Goal: Information Seeking & Learning: Learn about a topic

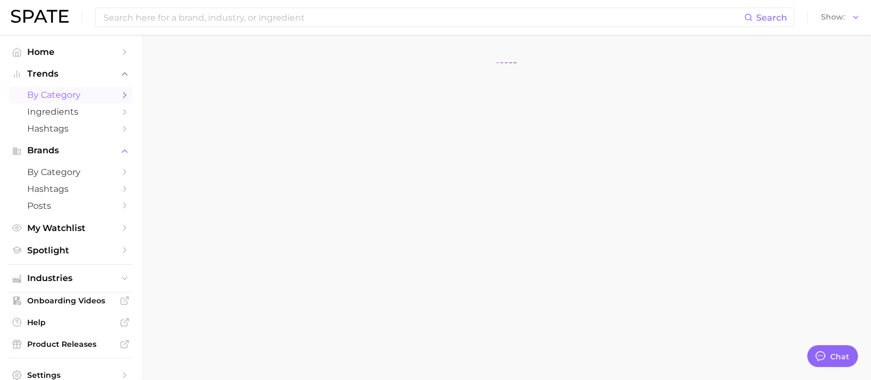
type textarea "x"
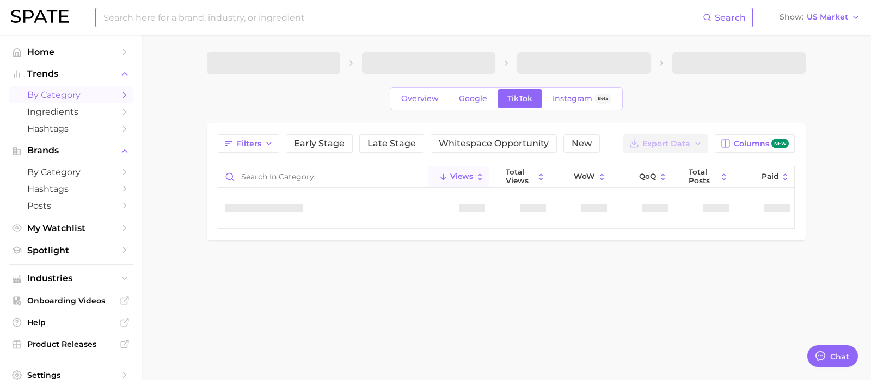
click at [162, 17] on input at bounding box center [402, 17] width 600 height 18
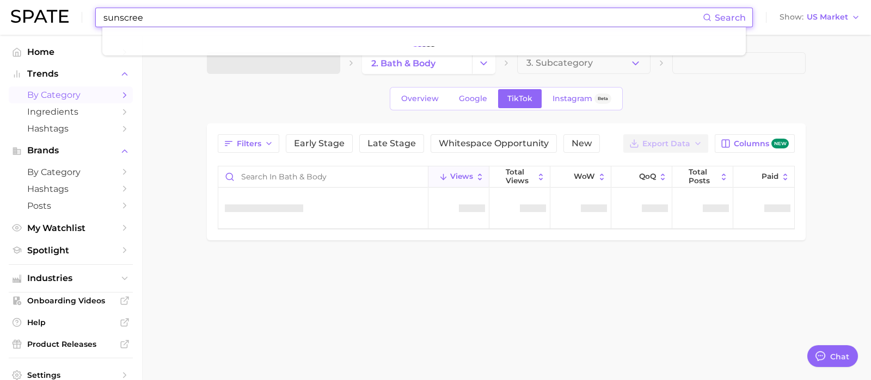
type input "sunscreen"
type textarea "x"
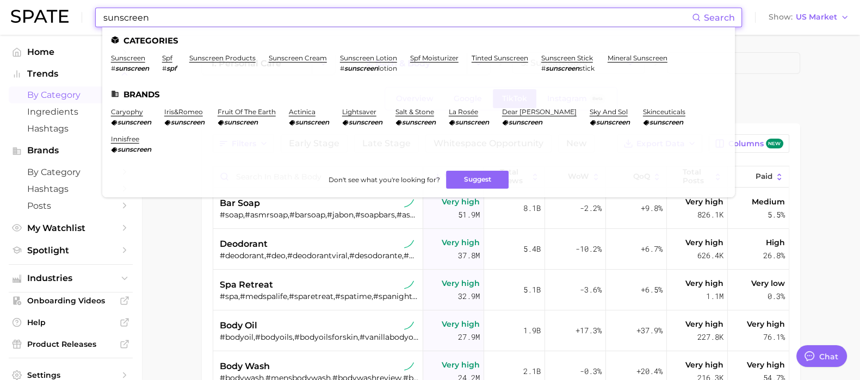
drag, startPoint x: 144, startPoint y: 18, endPoint x: 93, endPoint y: 18, distance: 51.1
click at [93, 18] on div "sunscreen Search Categories sunscreen # sunscreen spf # spf sunscreen products …" at bounding box center [430, 17] width 838 height 35
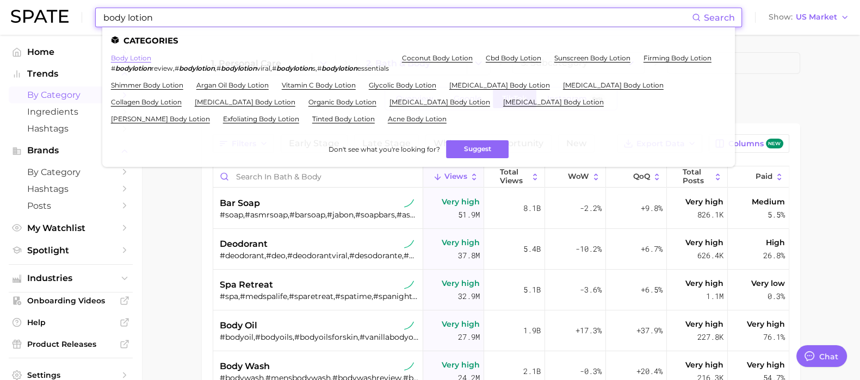
type input "body lotion"
click at [140, 59] on link "body lotion" at bounding box center [131, 58] width 40 height 8
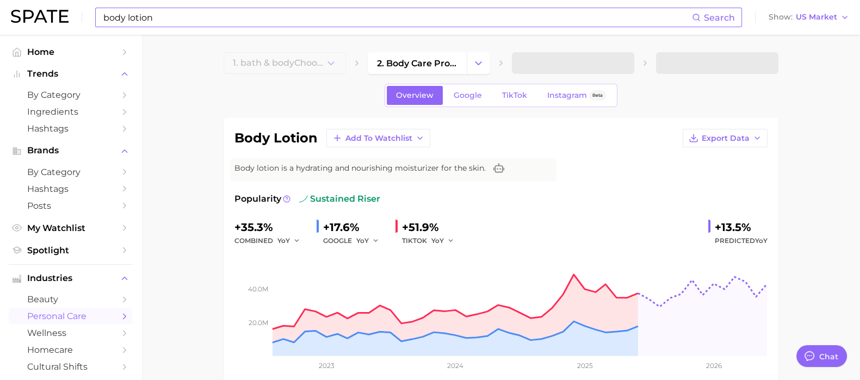
click at [199, 24] on input "body lotion" at bounding box center [397, 17] width 590 height 18
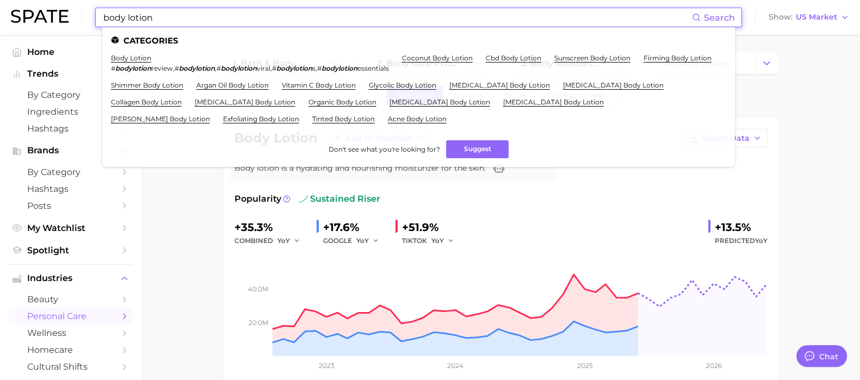
drag, startPoint x: 158, startPoint y: 17, endPoint x: 4, endPoint y: 17, distance: 154.5
click at [0, 20] on header "body lotion Search Categories body lotion # bodylotion review , # bodylotion , …" at bounding box center [430, 17] width 860 height 35
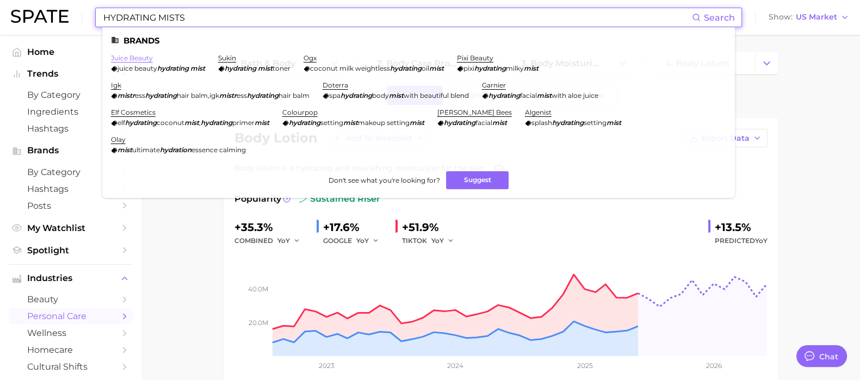
type input "HYDRATING MISTS"
click at [131, 58] on link "juice beauty" at bounding box center [132, 58] width 42 height 8
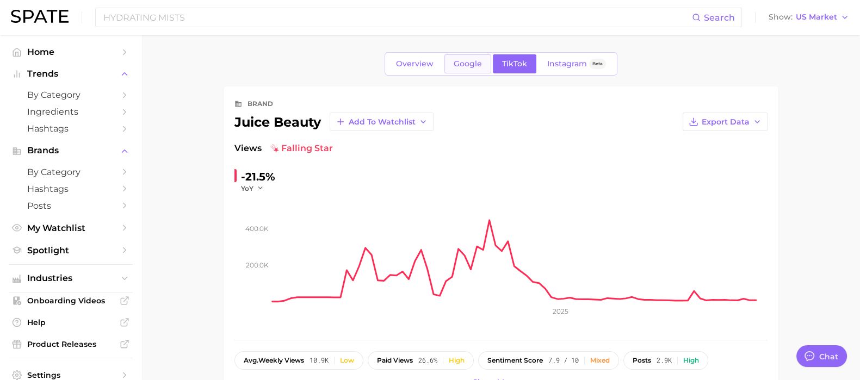
click at [468, 63] on span "Google" at bounding box center [468, 63] width 28 height 9
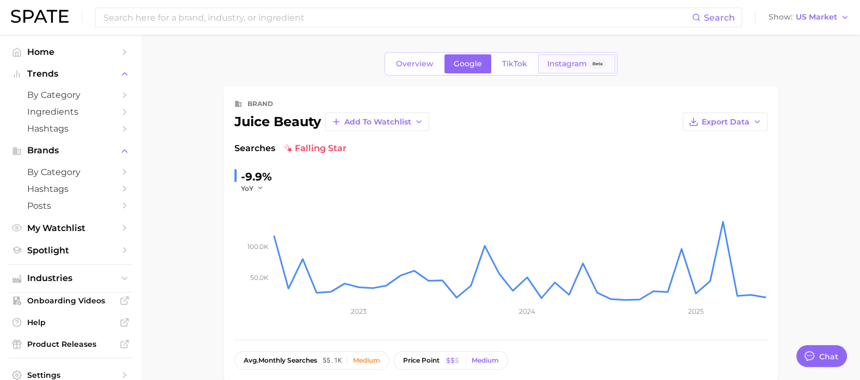
click at [554, 64] on span "Instagram" at bounding box center [567, 63] width 40 height 9
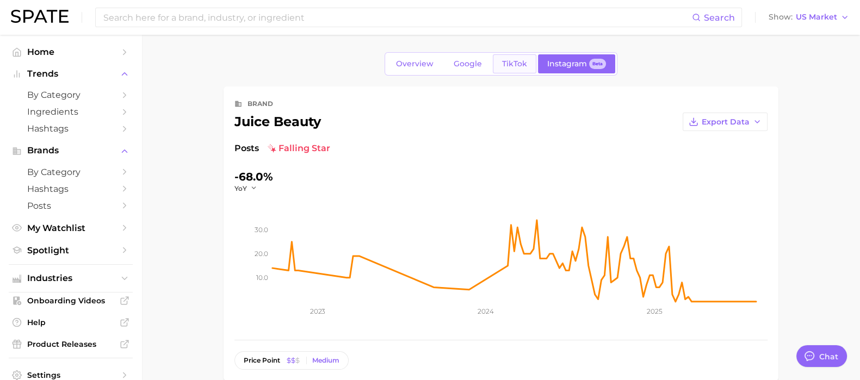
click at [513, 67] on span "TikTok" at bounding box center [514, 63] width 25 height 9
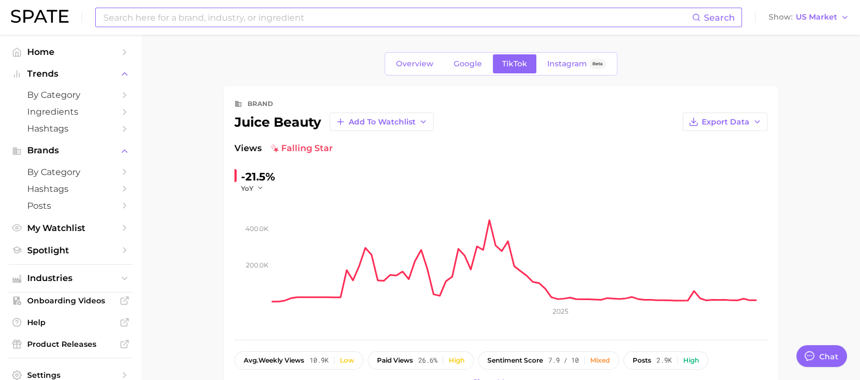
click at [122, 23] on input at bounding box center [397, 17] width 590 height 18
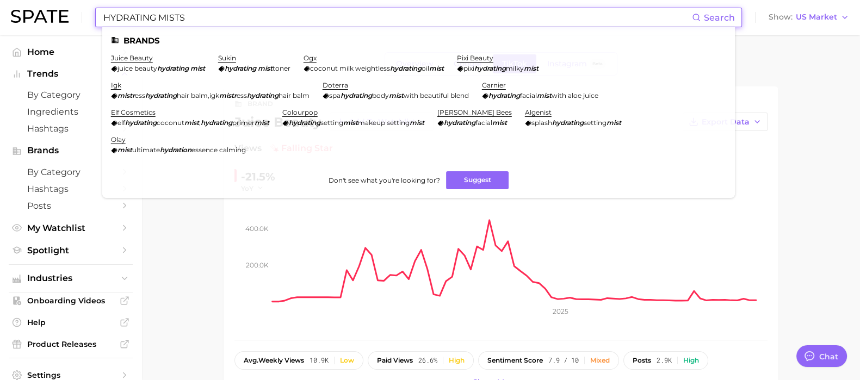
drag, startPoint x: 192, startPoint y: 17, endPoint x: 94, endPoint y: 19, distance: 97.4
click at [94, 19] on div "HYDRATING MISTS Search Brands juice beauty juice beauty hydrating mist sukin hy…" at bounding box center [430, 17] width 838 height 35
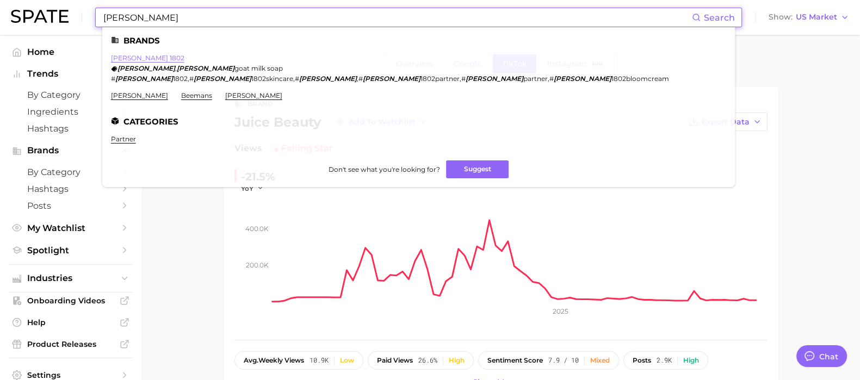
type input "[PERSON_NAME]"
click at [143, 59] on link "[PERSON_NAME] 1802" at bounding box center [147, 58] width 73 height 8
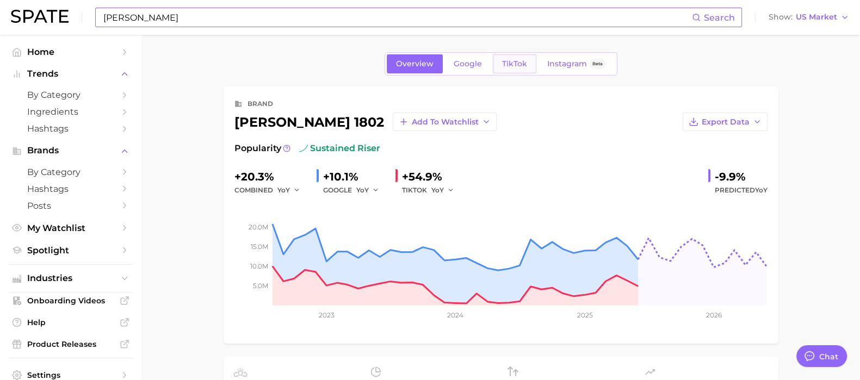
click at [522, 64] on span "TikTok" at bounding box center [514, 63] width 25 height 9
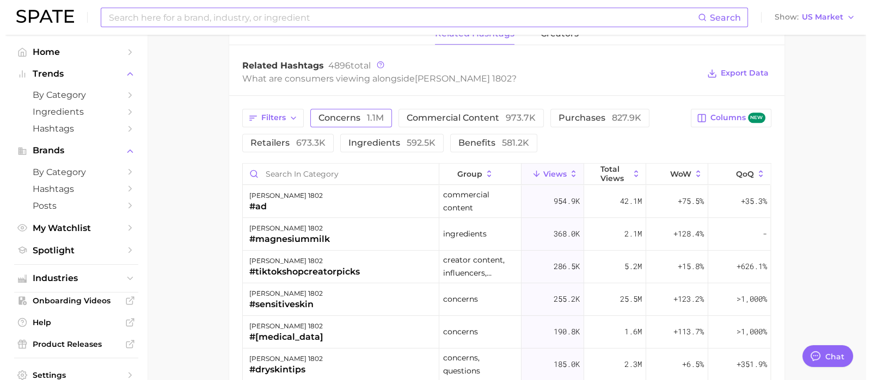
scroll to position [816, 0]
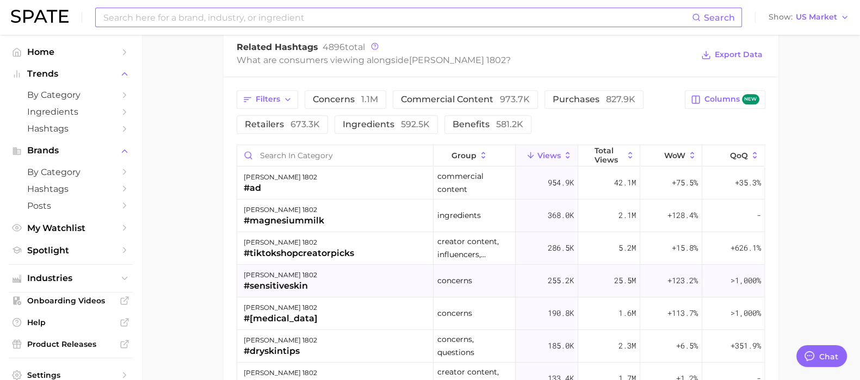
click at [279, 285] on div "#sensitiveskin" at bounding box center [280, 286] width 73 height 13
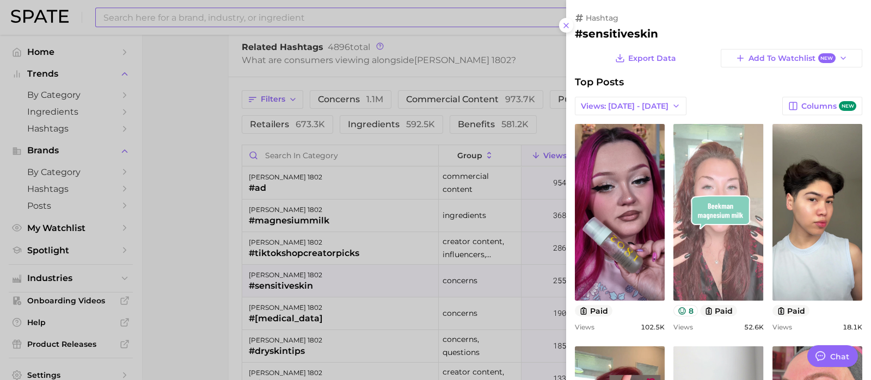
scroll to position [0, 0]
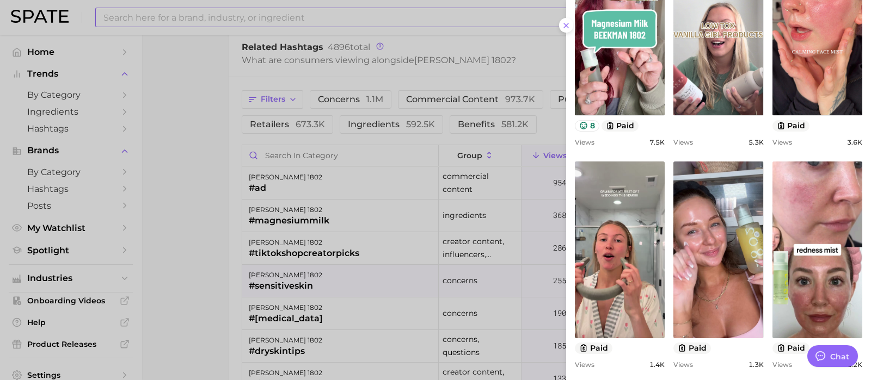
click at [562, 23] on icon at bounding box center [566, 25] width 9 height 9
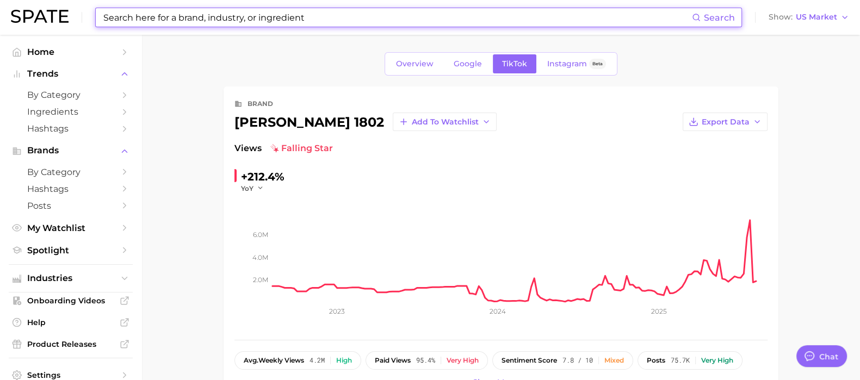
click at [186, 20] on input at bounding box center [397, 17] width 590 height 18
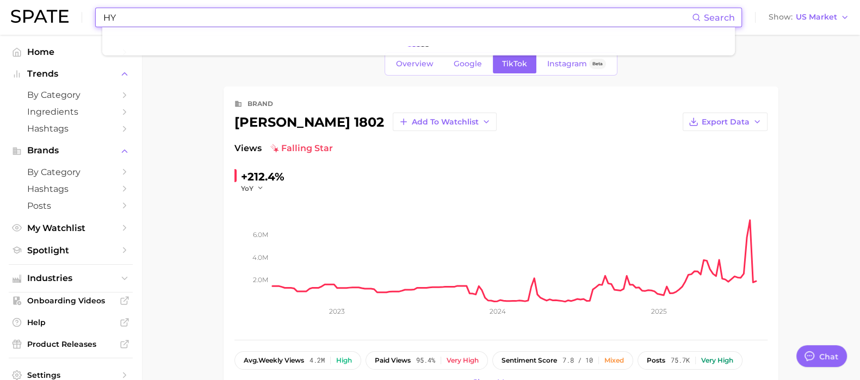
type input "H"
type input "B"
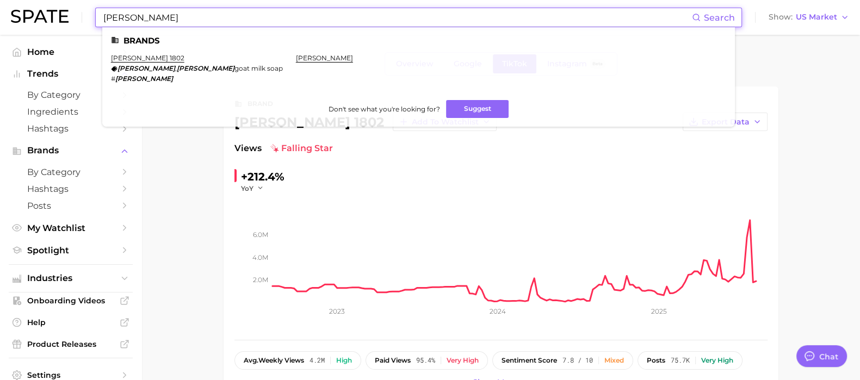
drag, startPoint x: 171, startPoint y: 21, endPoint x: 3, endPoint y: 16, distance: 168.2
click at [3, 16] on header "[PERSON_NAME] Search [PERSON_NAME] 1802 [PERSON_NAME] , [PERSON_NAME] goat milk…" at bounding box center [430, 17] width 860 height 35
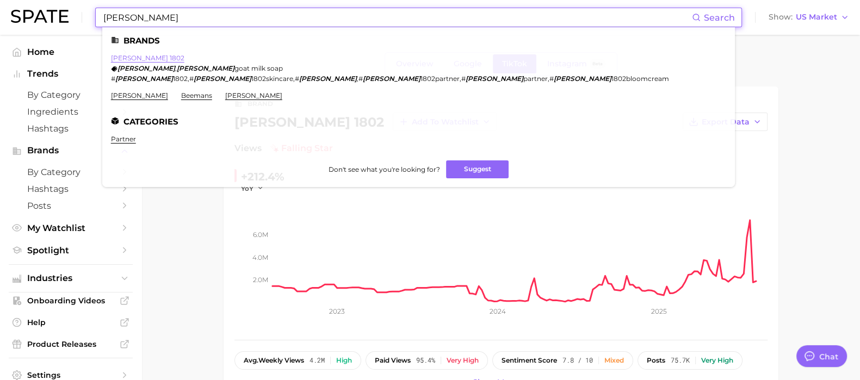
type input "[PERSON_NAME]"
click at [137, 60] on link "[PERSON_NAME] 1802" at bounding box center [147, 58] width 73 height 8
